Goal: Information Seeking & Learning: Learn about a topic

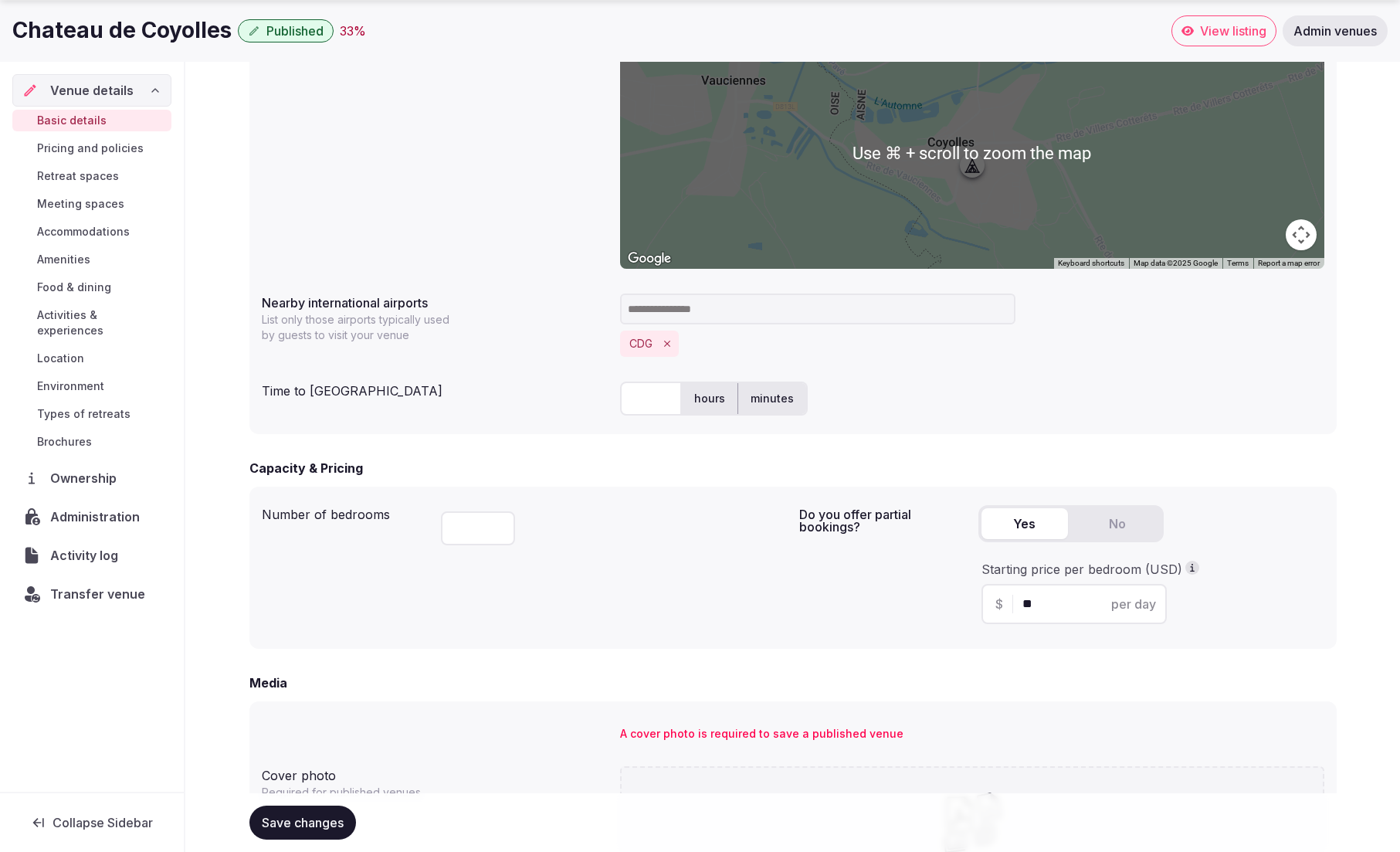
scroll to position [1148, 0]
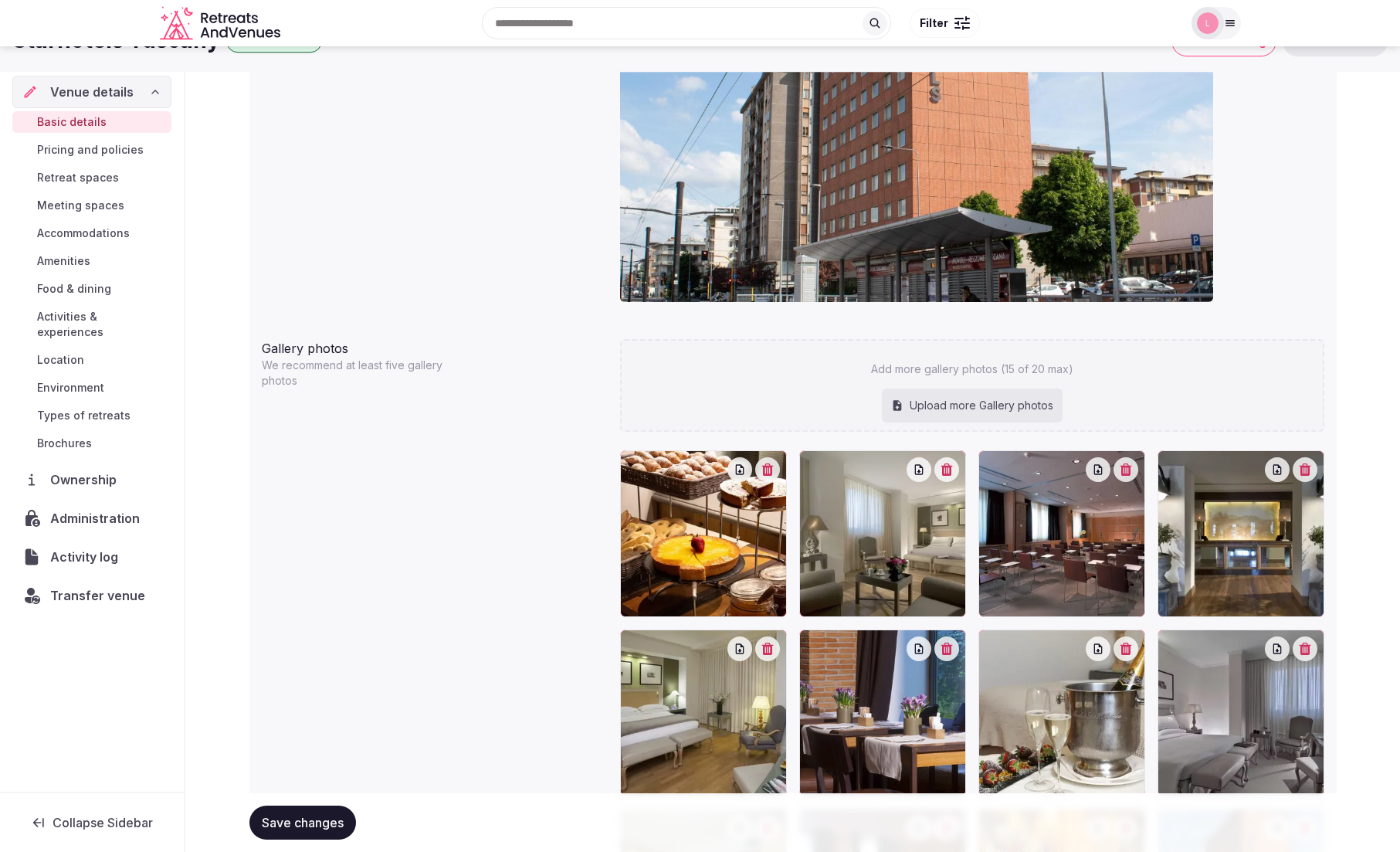
scroll to position [1569, 0]
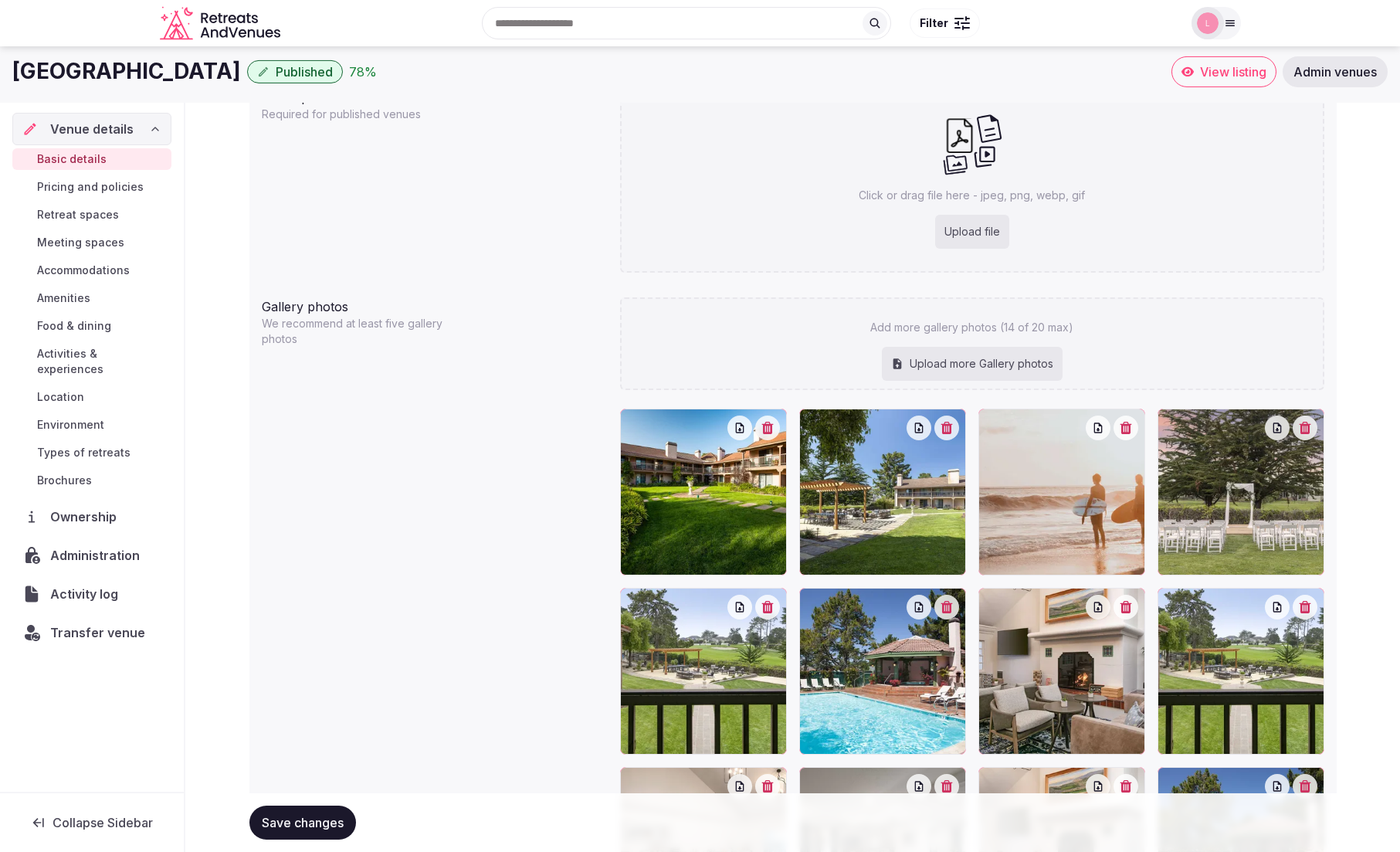
scroll to position [1443, 0]
